Goal: Information Seeking & Learning: Learn about a topic

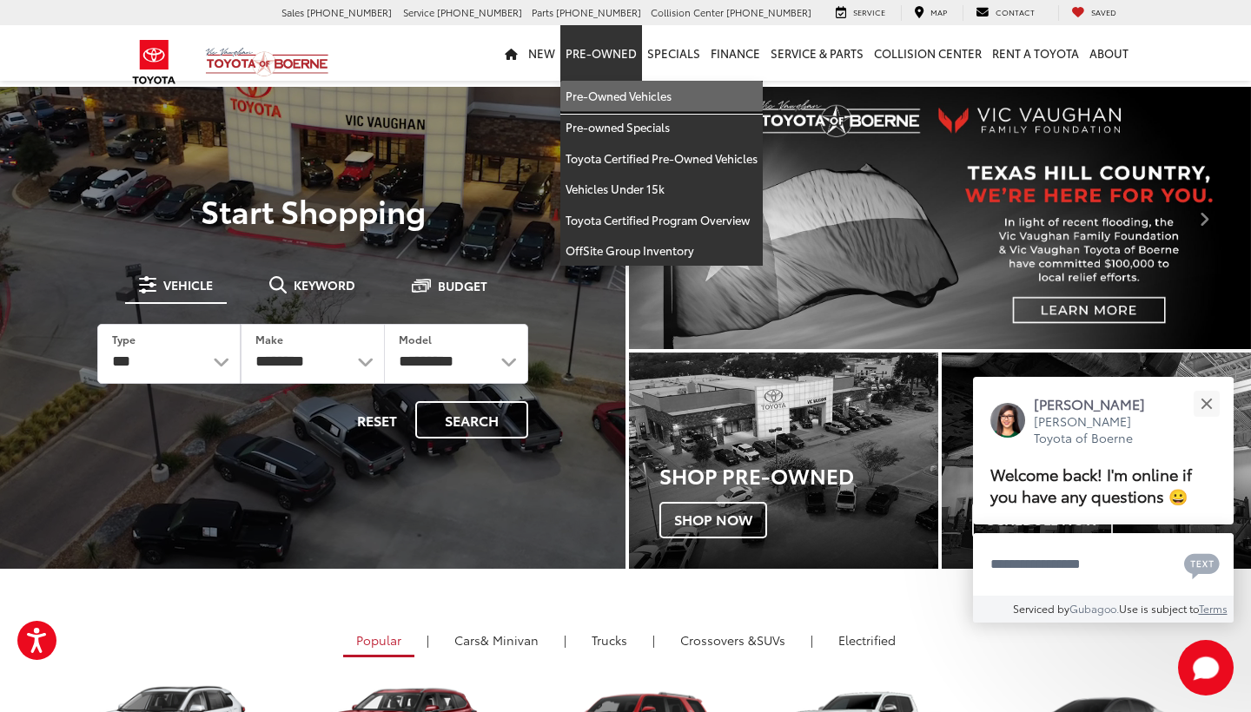
click at [634, 84] on link "Pre-Owned Vehicles" at bounding box center [661, 96] width 202 height 31
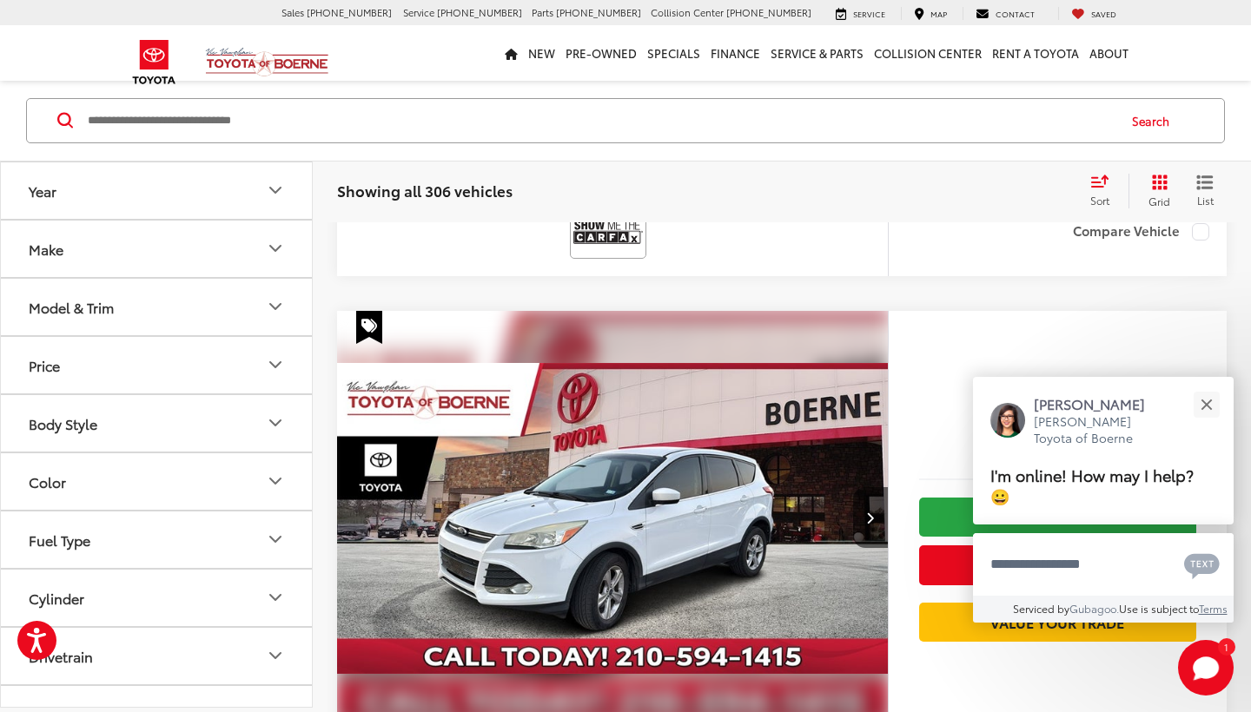
scroll to position [1524, 0]
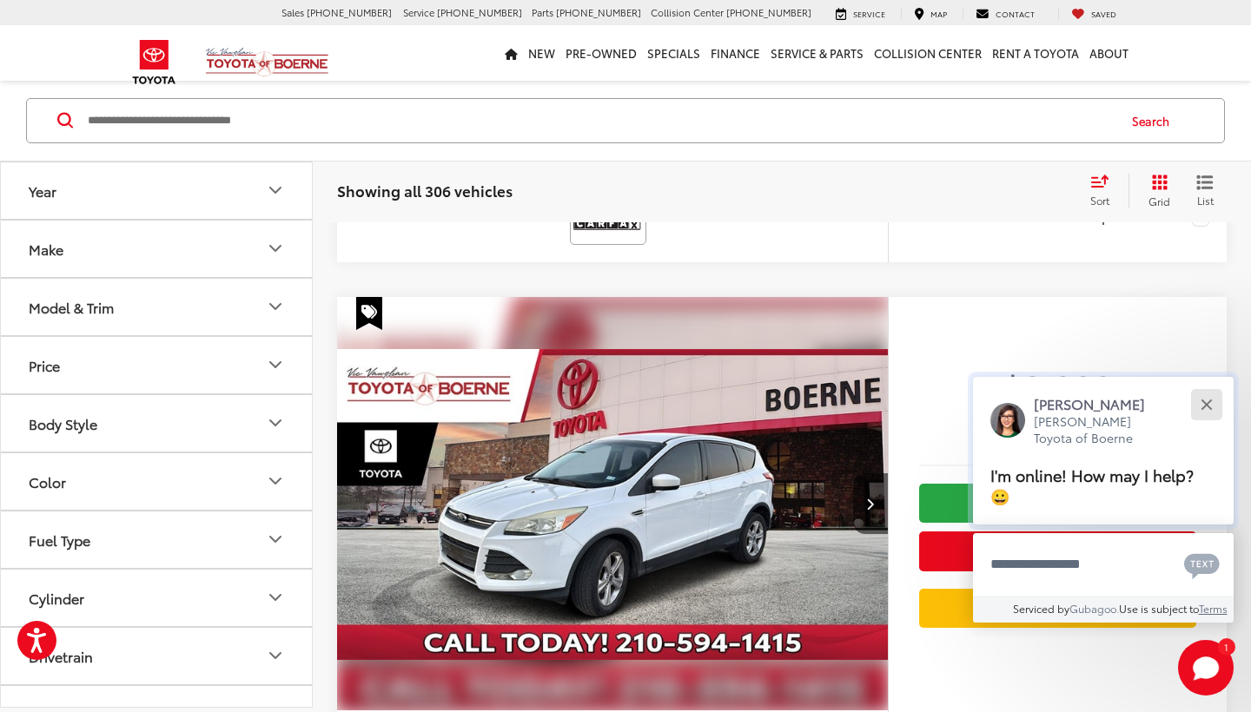
click at [1207, 413] on button "Close" at bounding box center [1206, 404] width 37 height 37
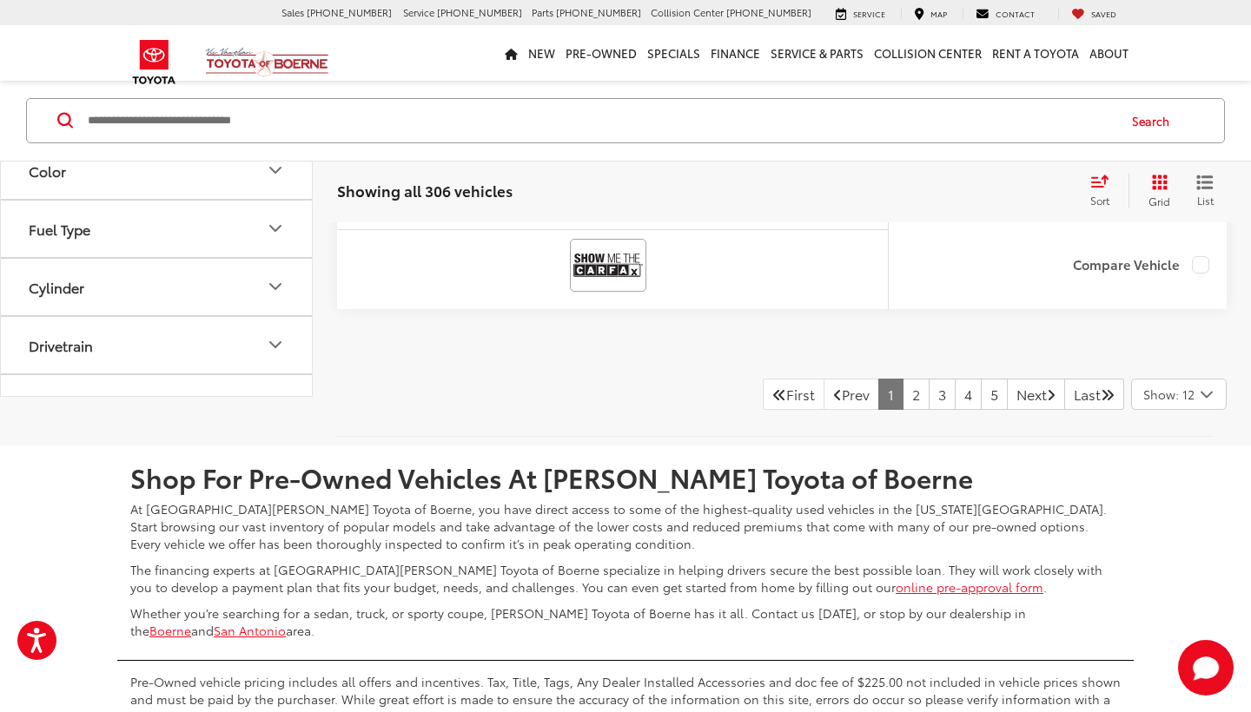
scroll to position [8905, 0]
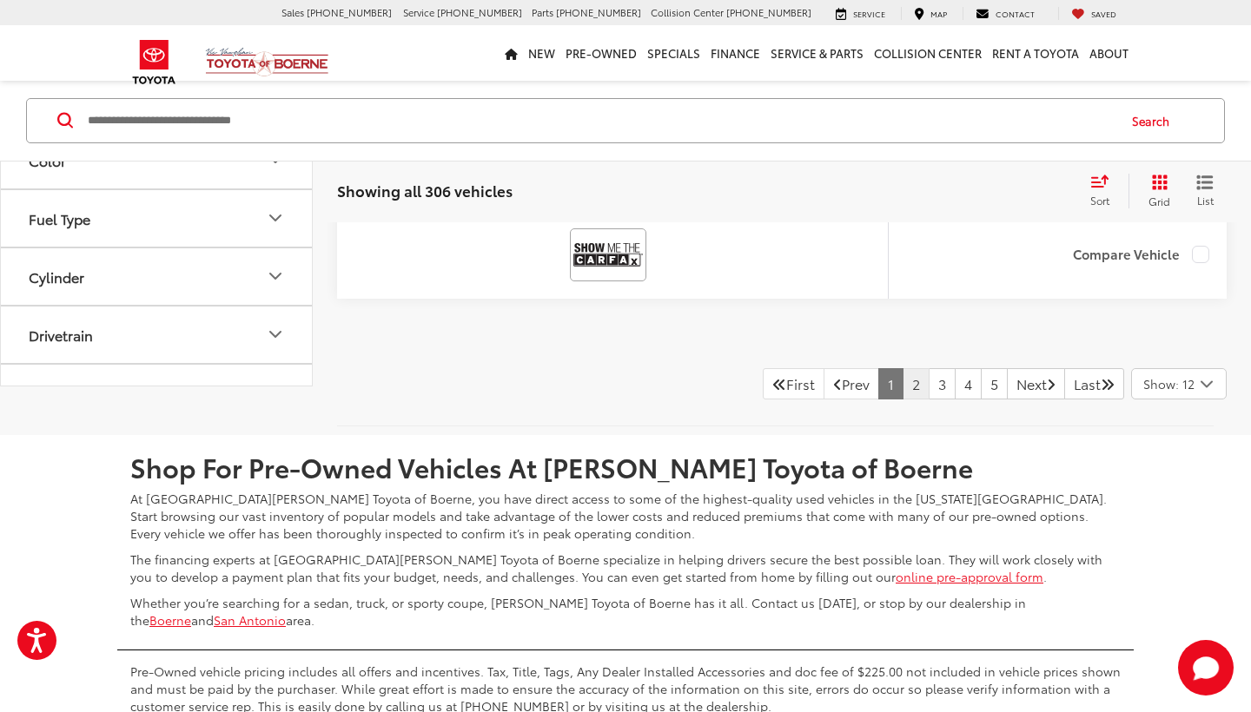
click at [903, 398] on link "2" at bounding box center [916, 383] width 27 height 31
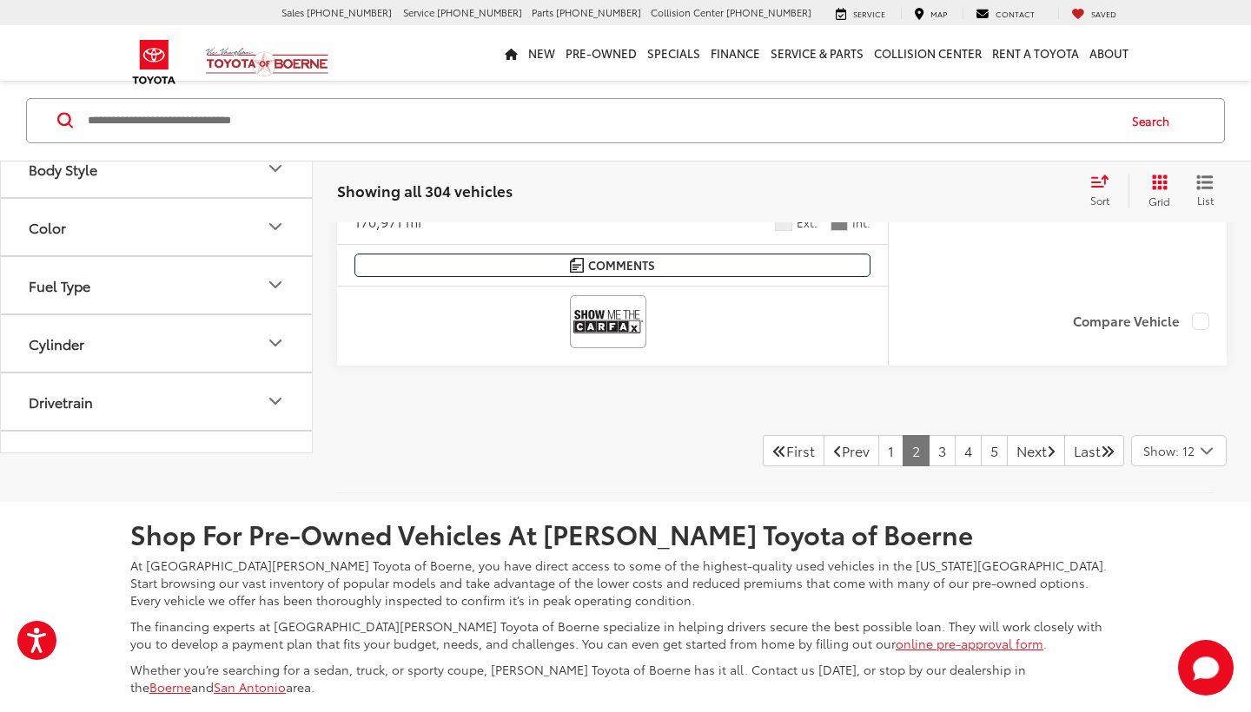
scroll to position [8938, 0]
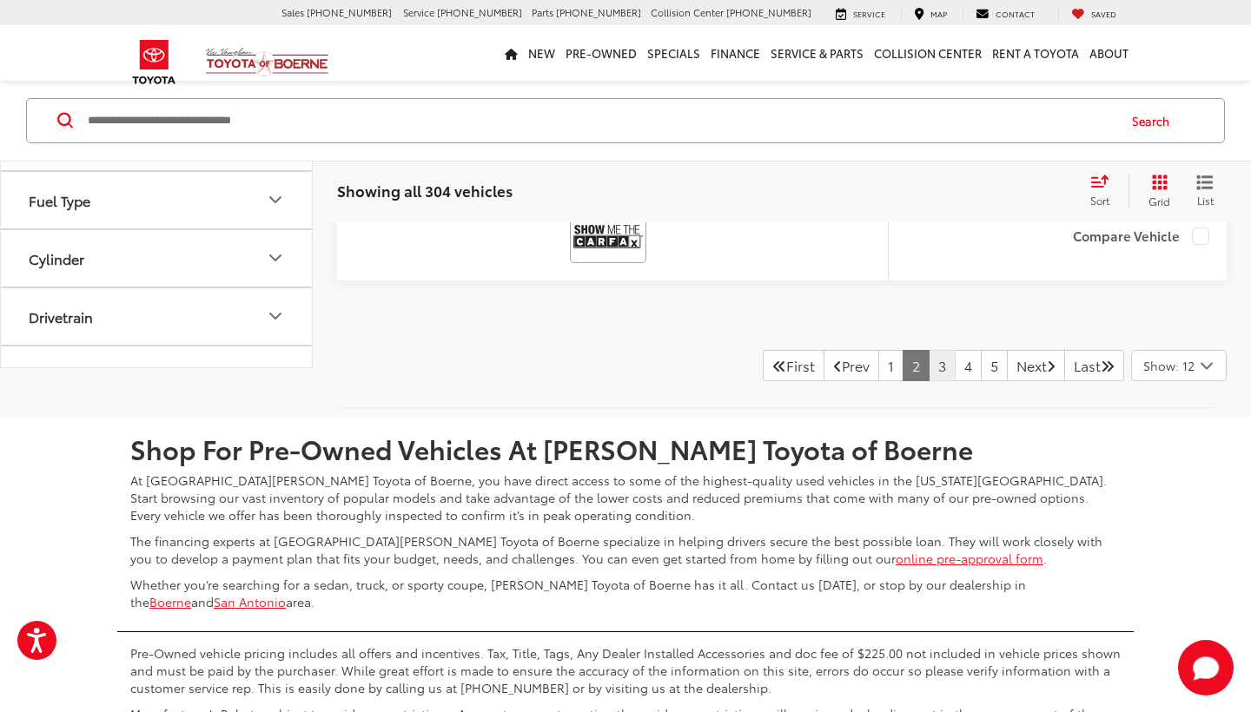
click at [929, 368] on link "3" at bounding box center [942, 365] width 27 height 31
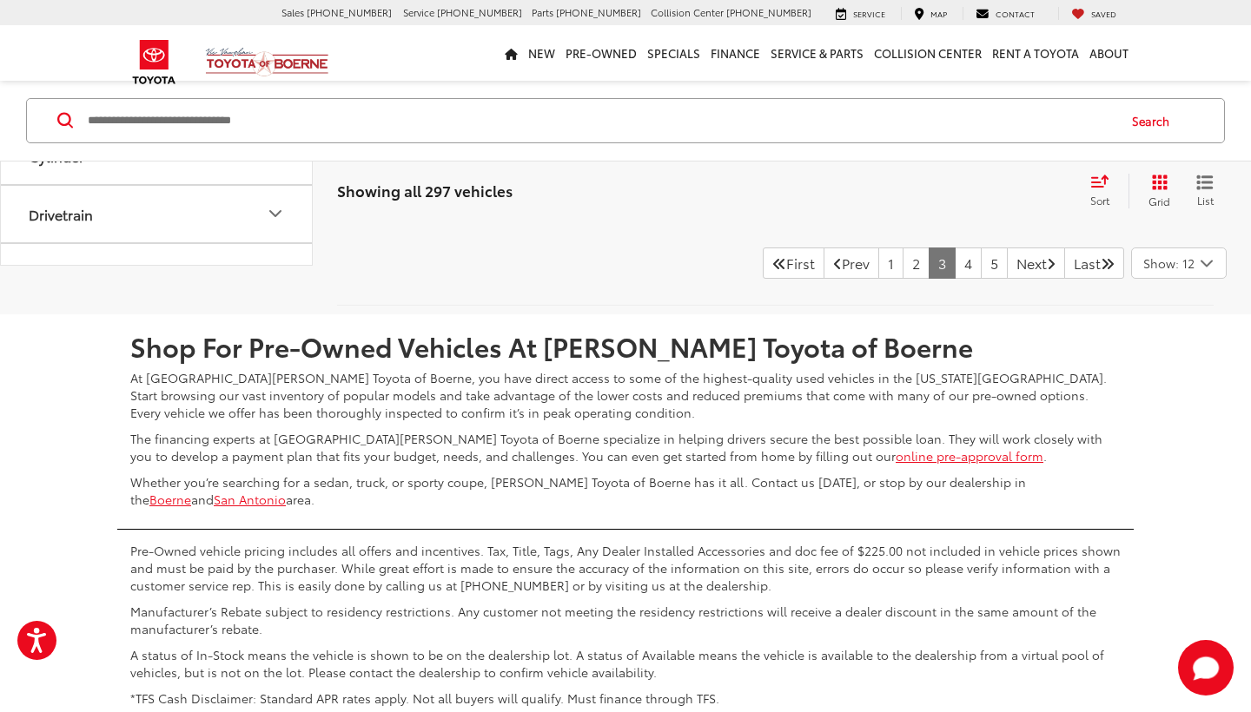
scroll to position [8954, 0]
click at [955, 247] on link "4" at bounding box center [968, 262] width 27 height 31
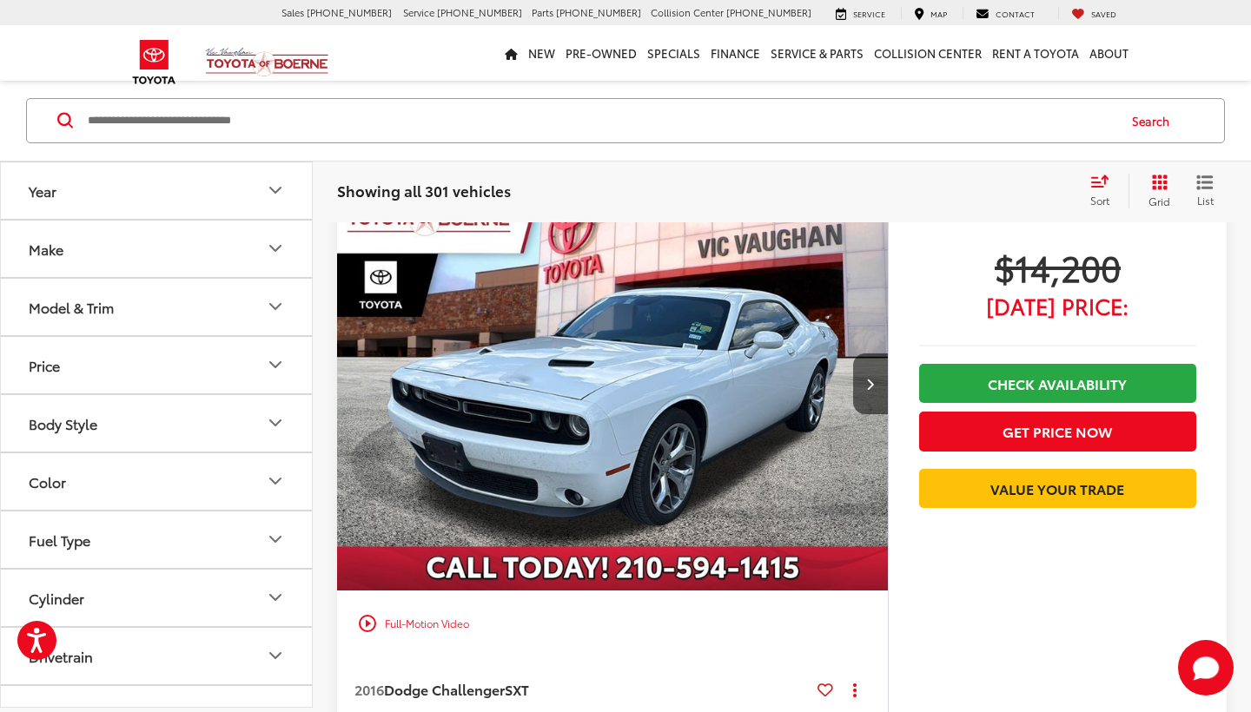
scroll to position [143, 0]
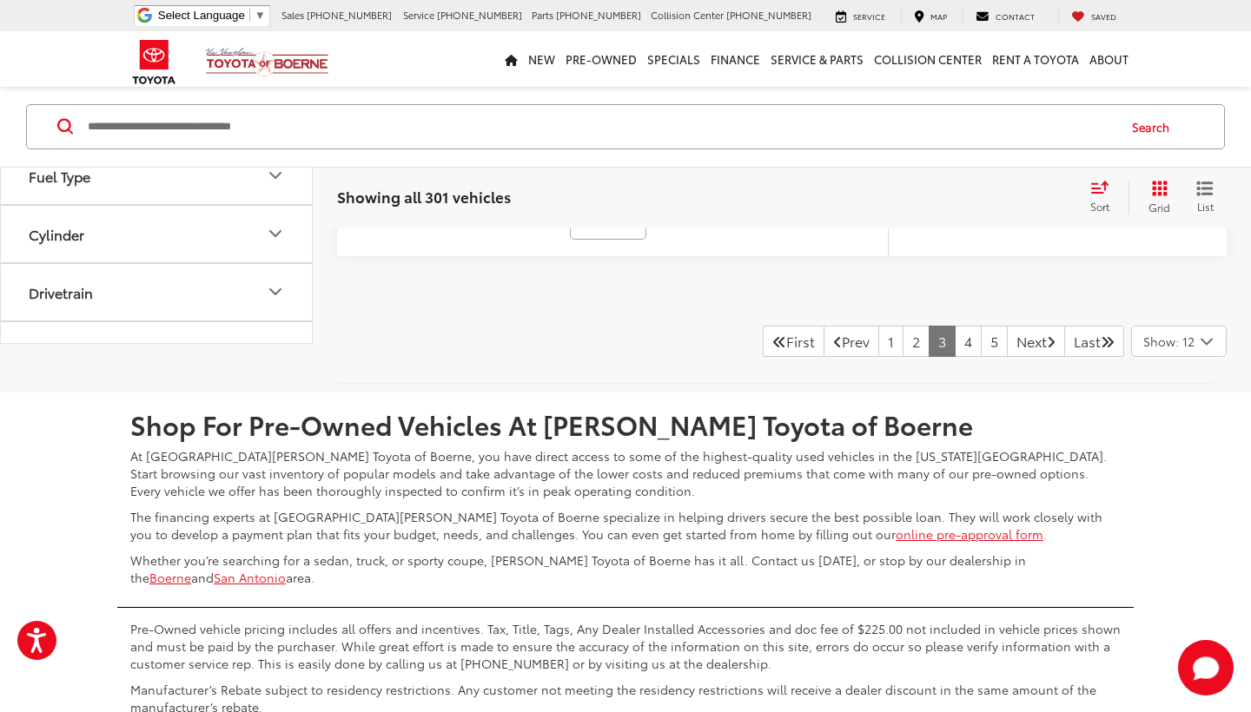
scroll to position [8908, 0]
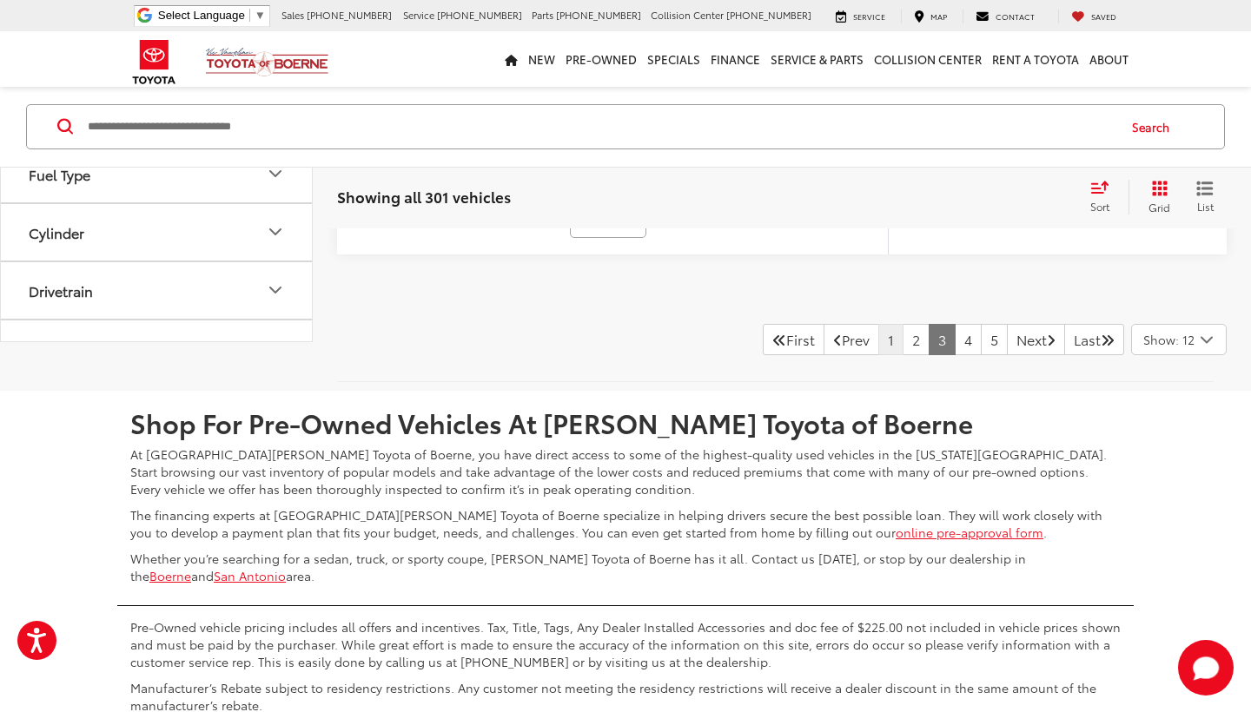
click at [878, 336] on link "1" at bounding box center [890, 339] width 25 height 31
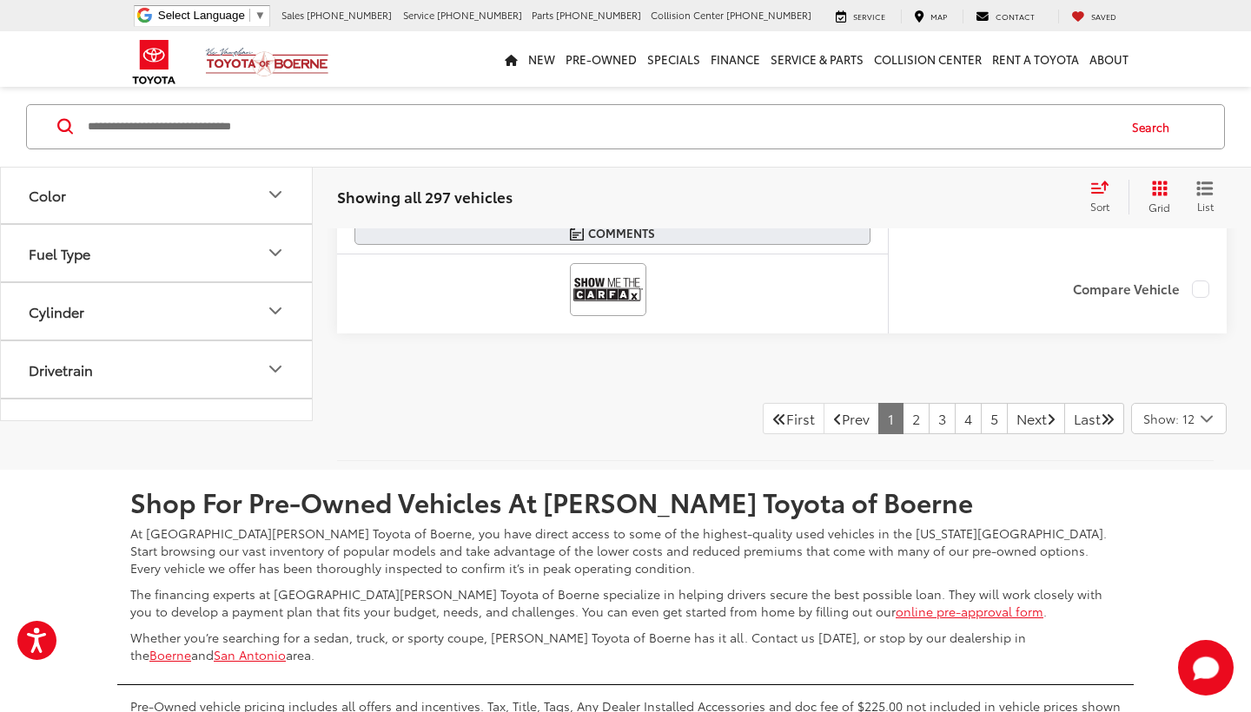
scroll to position [8885, 0]
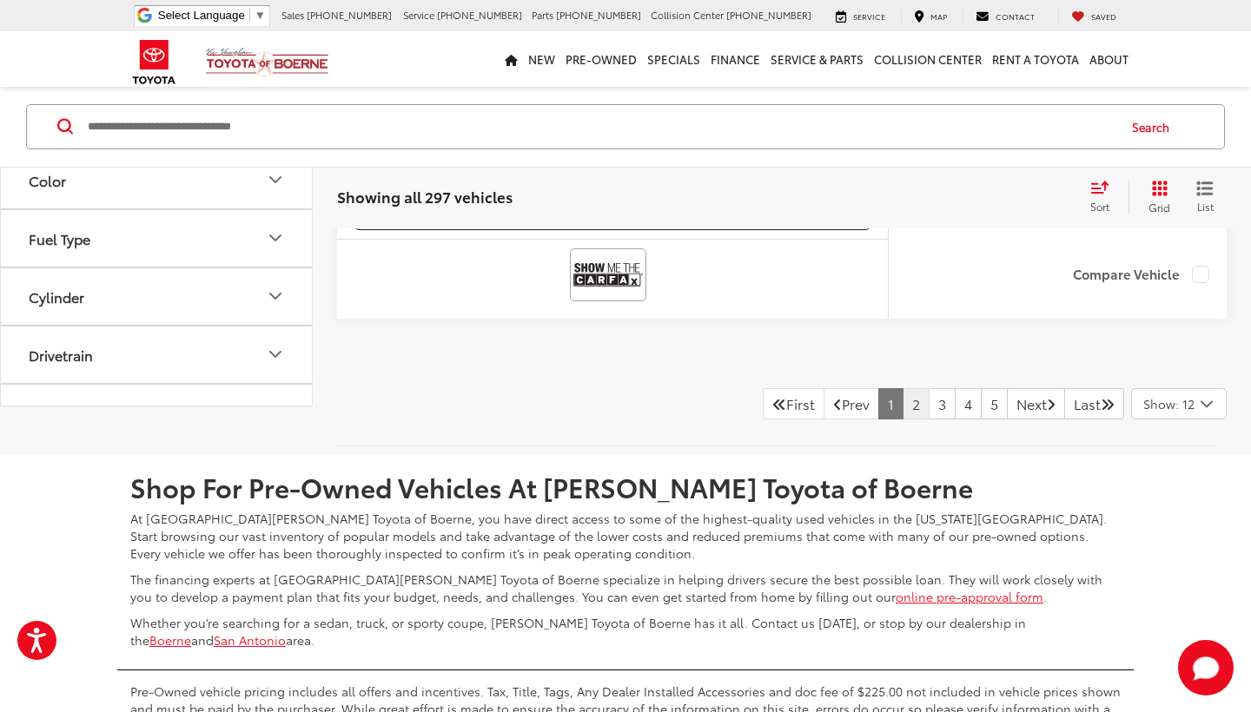
click at [903, 419] on link "2" at bounding box center [916, 403] width 27 height 31
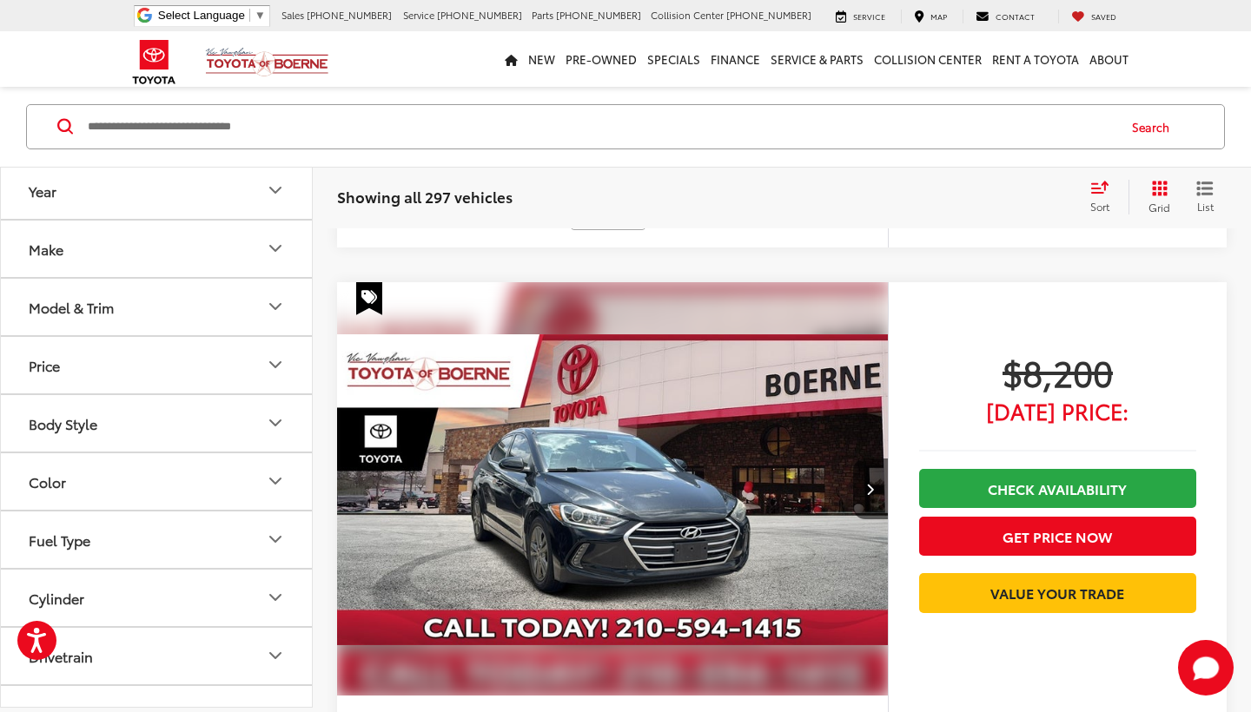
scroll to position [2264, 0]
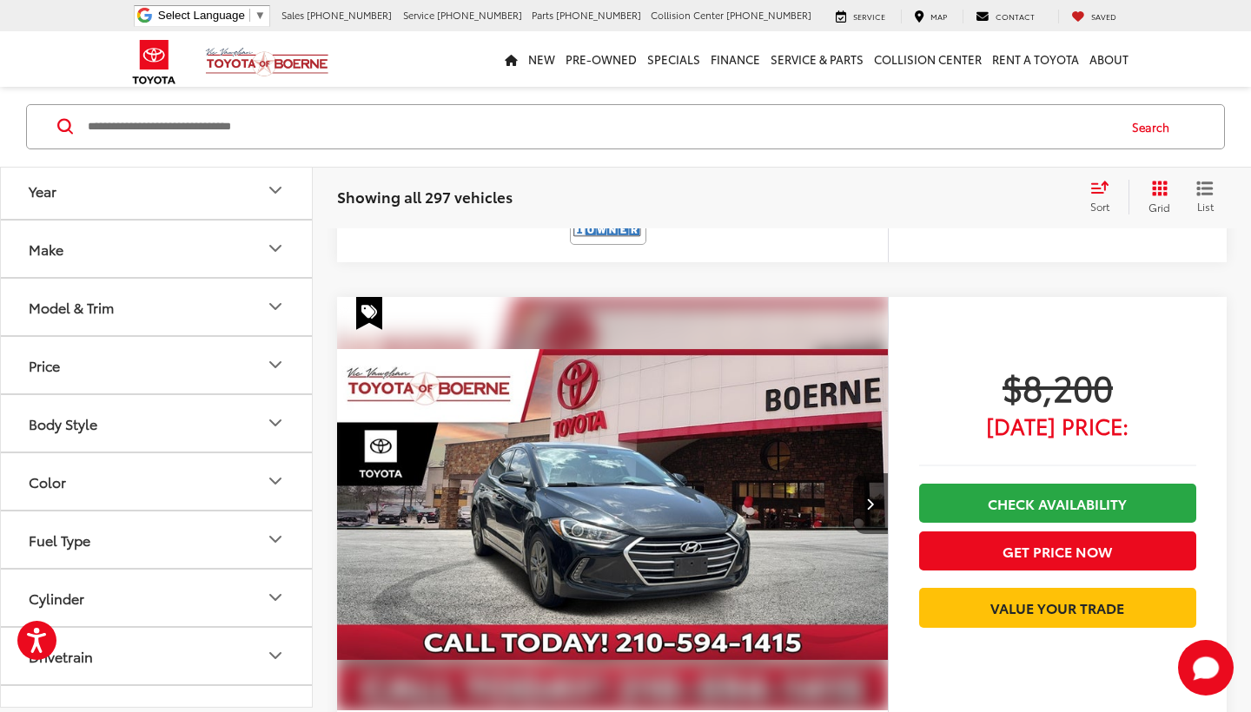
click at [894, 419] on div "Track Price $8,200 Today's Price: Check Availability Get Price Now Value Your T…" at bounding box center [1057, 625] width 339 height 657
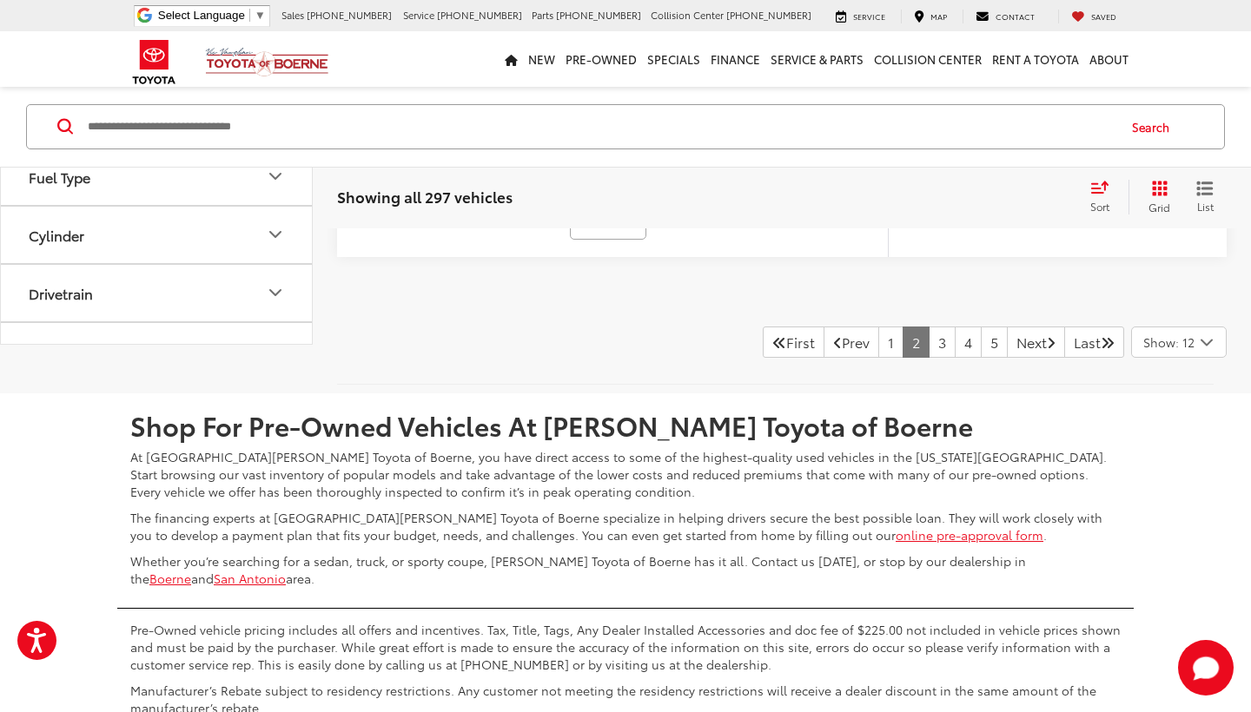
scroll to position [8968, 0]
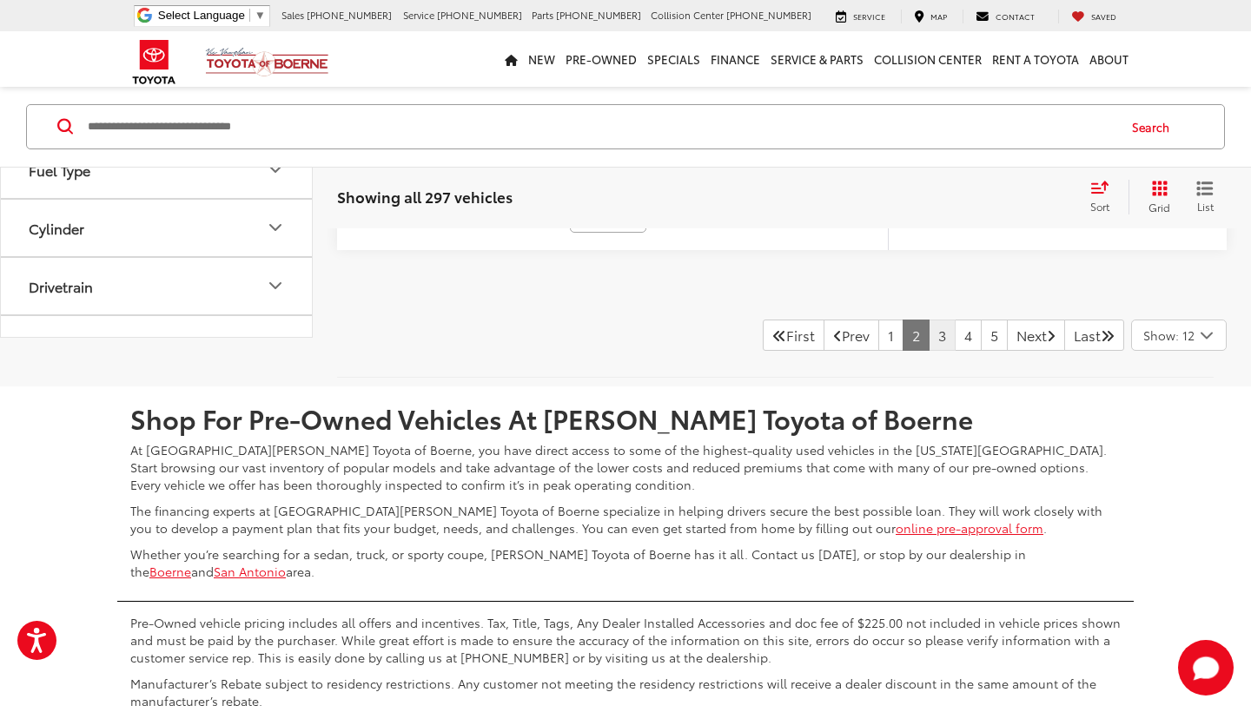
click at [929, 336] on link "3" at bounding box center [942, 335] width 27 height 31
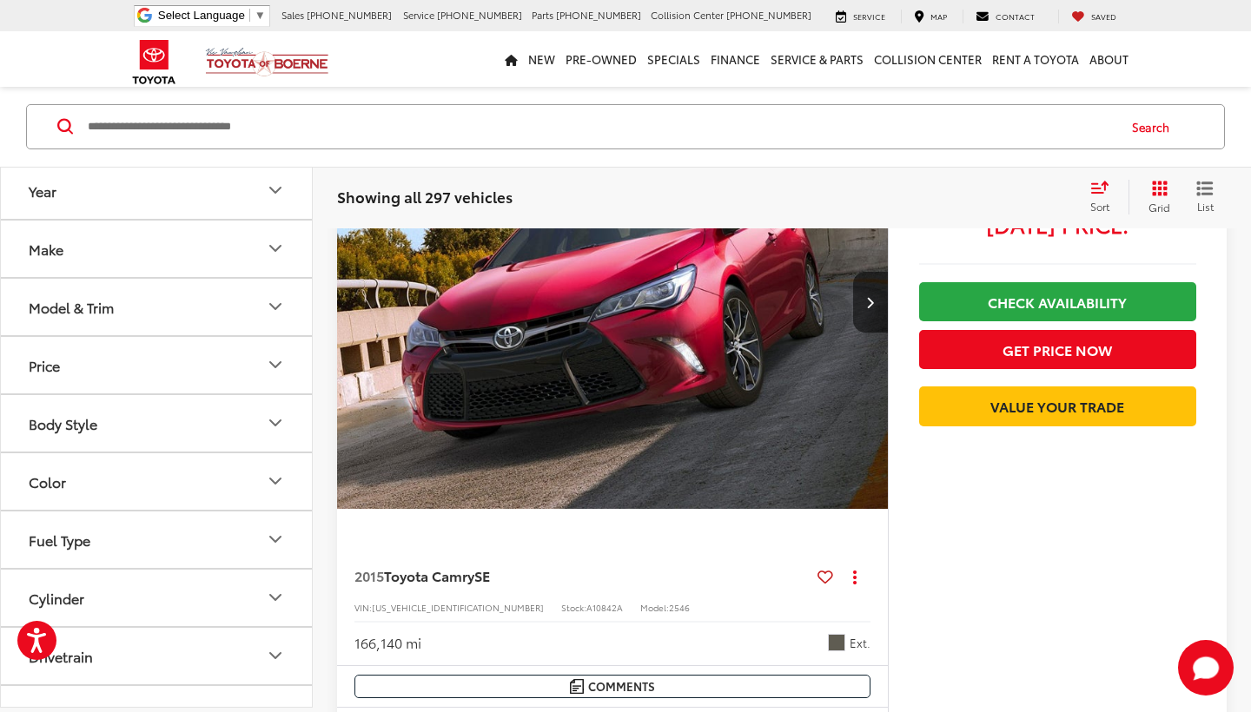
scroll to position [2445, 0]
